Goal: Find specific page/section: Find specific page/section

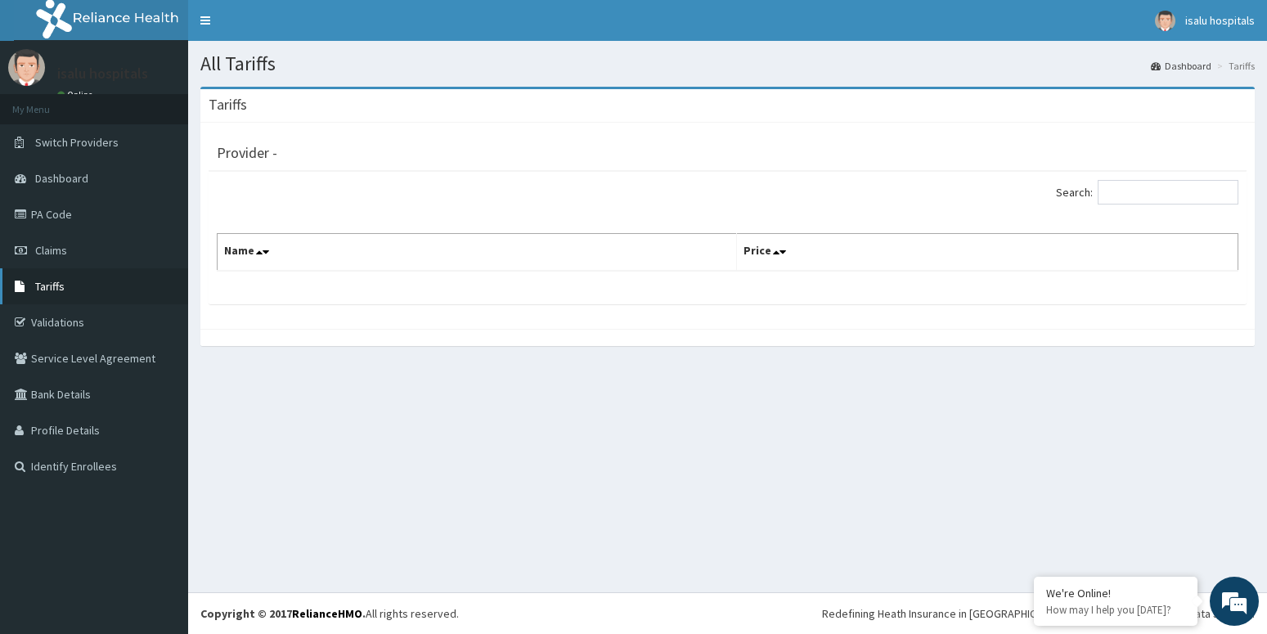
click at [42, 284] on span "Tariffs" at bounding box center [49, 286] width 29 height 15
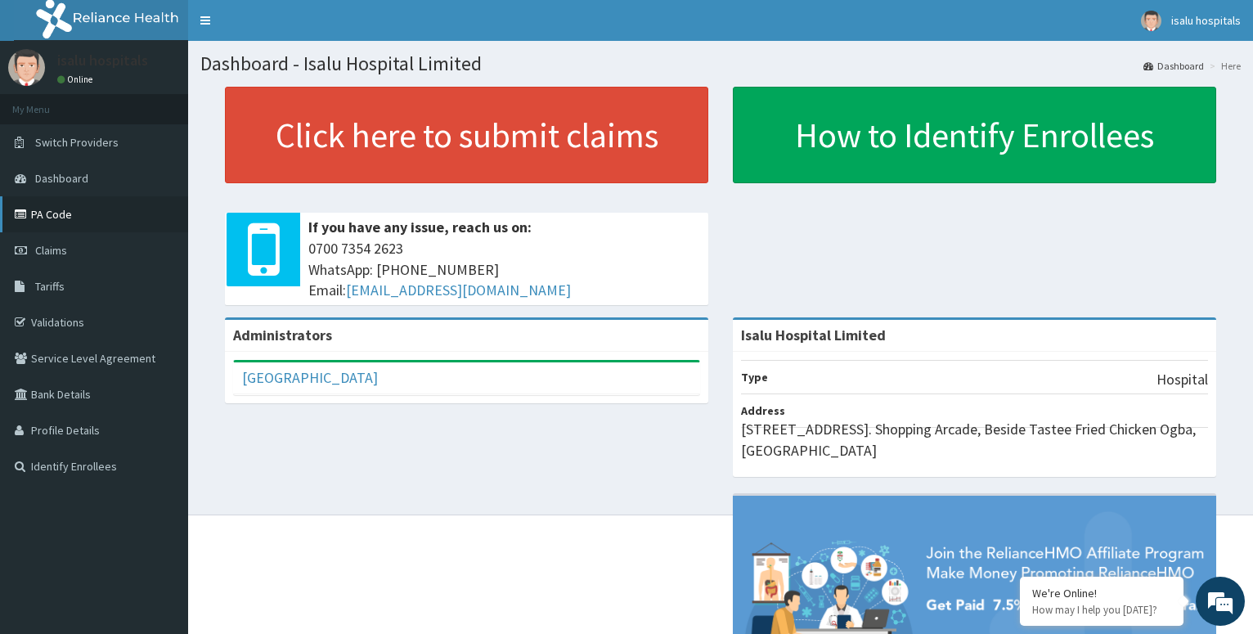
click at [72, 217] on link "PA Code" at bounding box center [94, 214] width 188 height 36
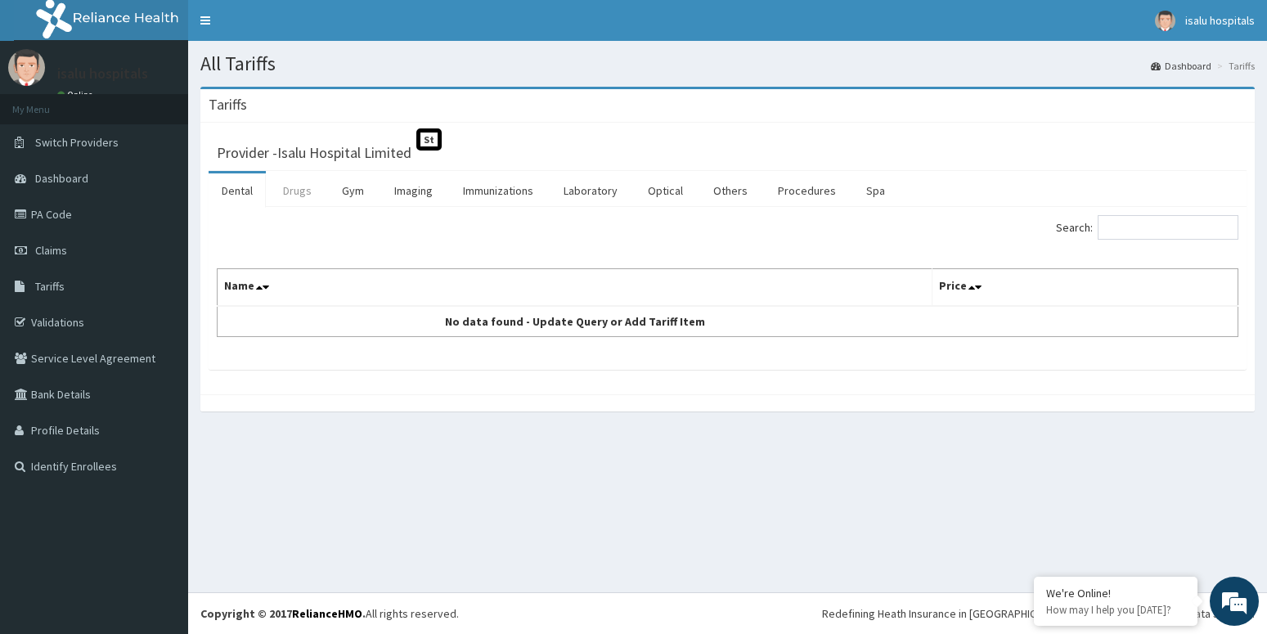
click at [289, 196] on link "Drugs" at bounding box center [297, 190] width 55 height 34
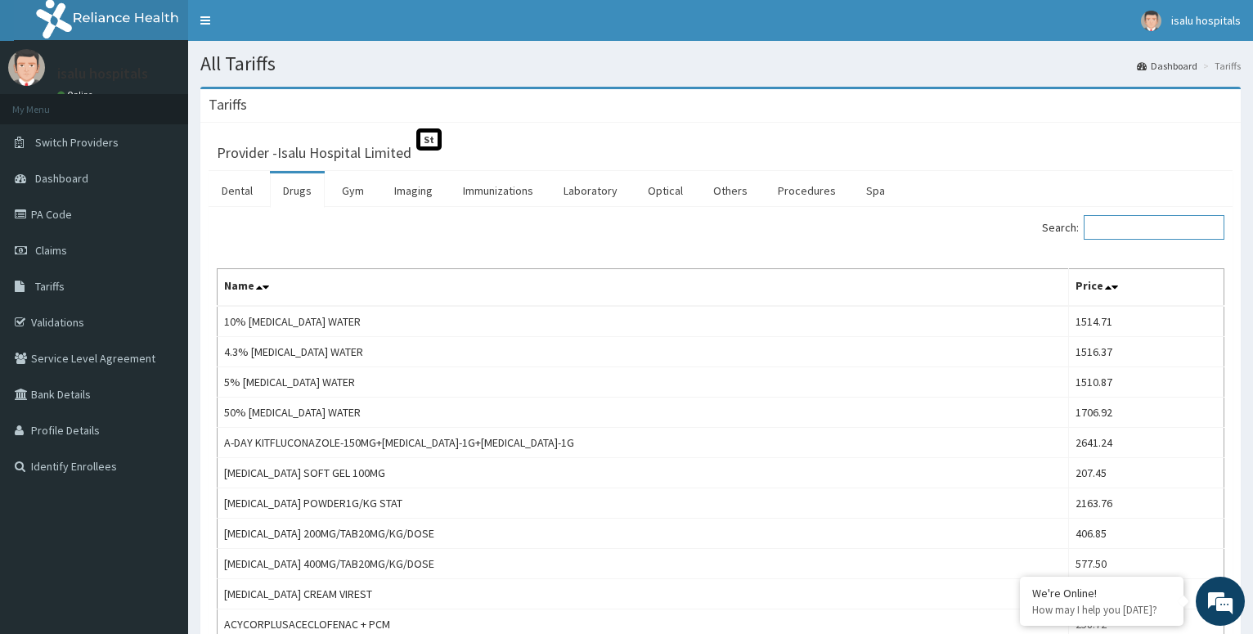
click at [1164, 222] on input "Search:" at bounding box center [1154, 227] width 141 height 25
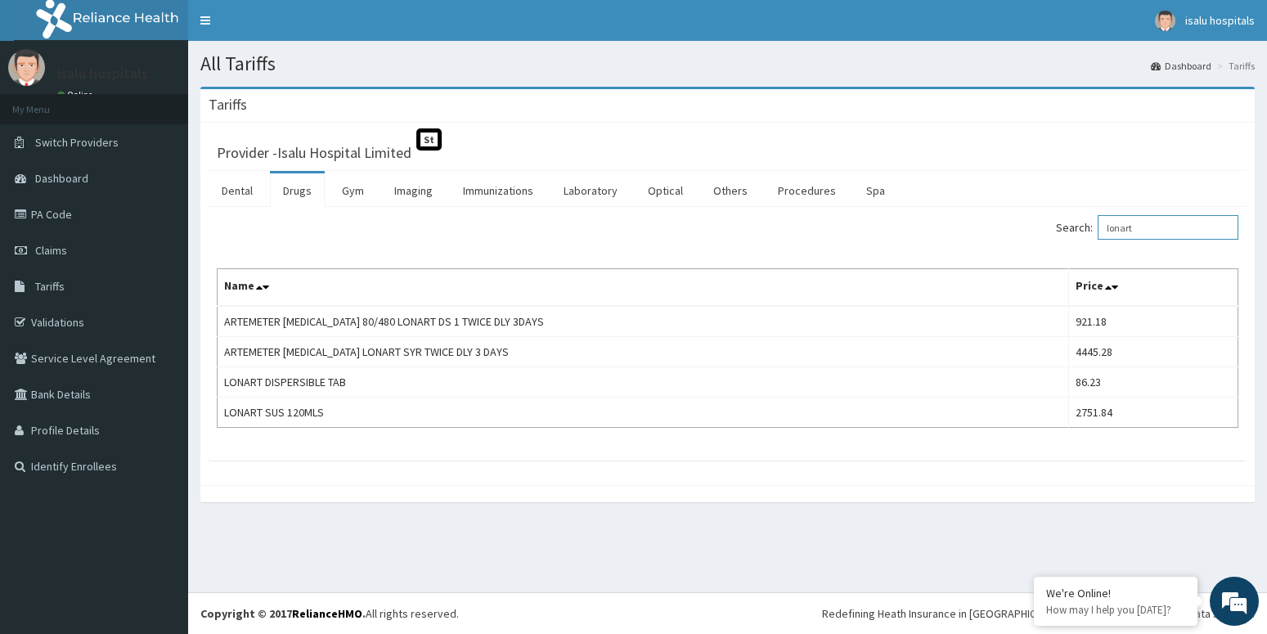
type input "lonart"
click at [57, 220] on link "PA Code" at bounding box center [94, 214] width 188 height 36
